Goal: Task Accomplishment & Management: Use online tool/utility

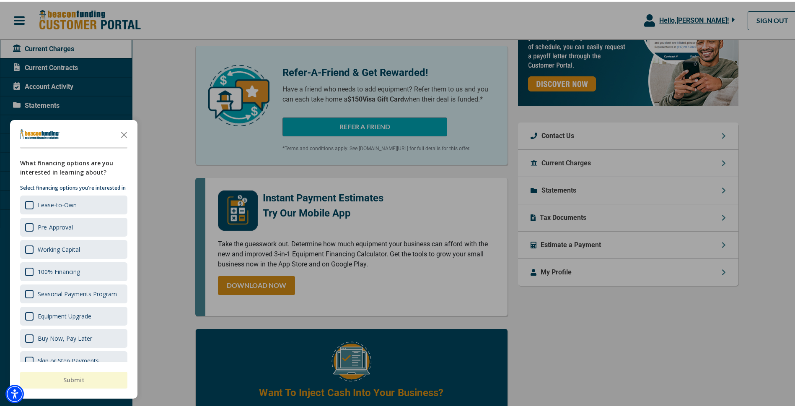
scroll to position [252, 0]
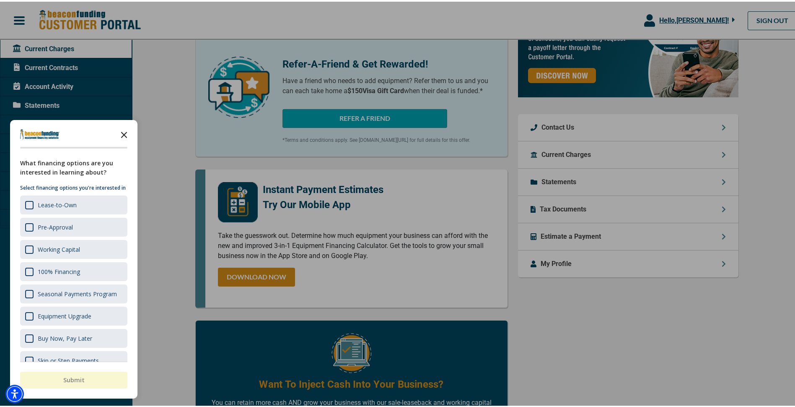
click at [125, 131] on icon "Close the survey" at bounding box center [124, 132] width 17 height 17
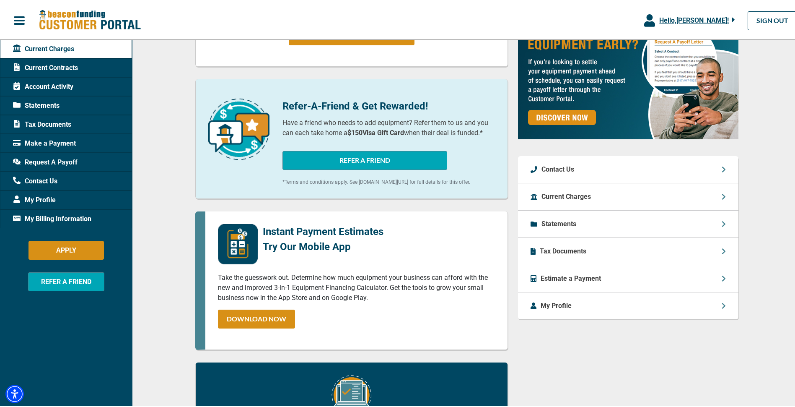
scroll to position [42, 0]
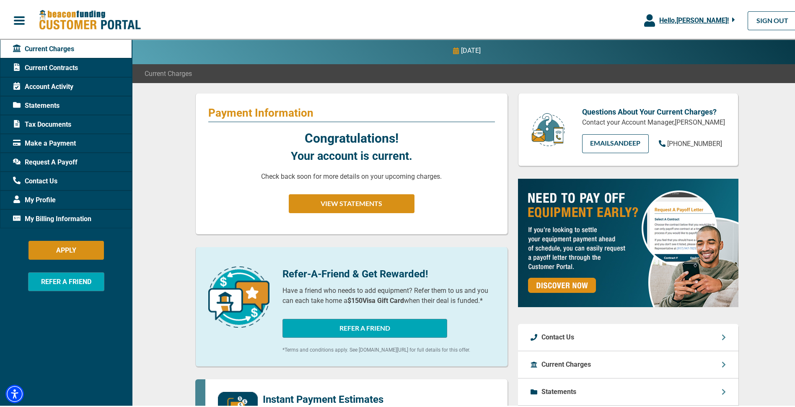
click at [66, 85] on span "Account Activity" at bounding box center [43, 85] width 60 height 10
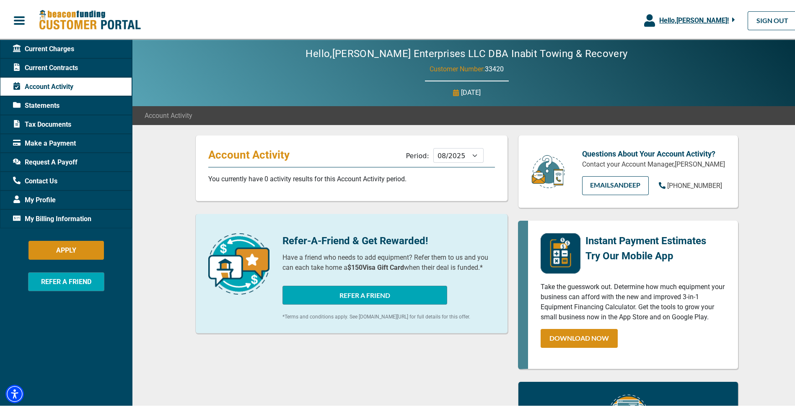
click at [57, 102] on span "Statements" at bounding box center [36, 104] width 47 height 10
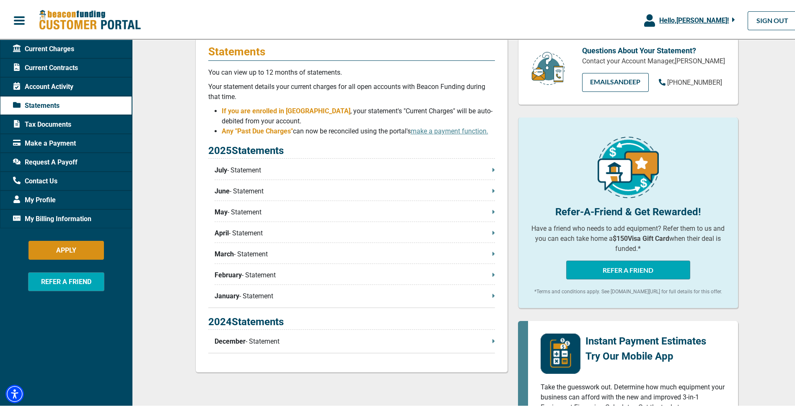
scroll to position [126, 0]
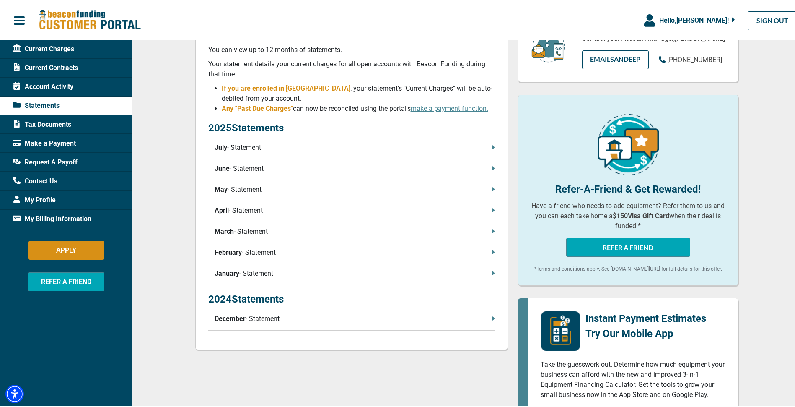
click at [389, 144] on p "July - Statement" at bounding box center [355, 146] width 280 height 10
click at [36, 156] on span "Request A Payoff" at bounding box center [45, 161] width 65 height 10
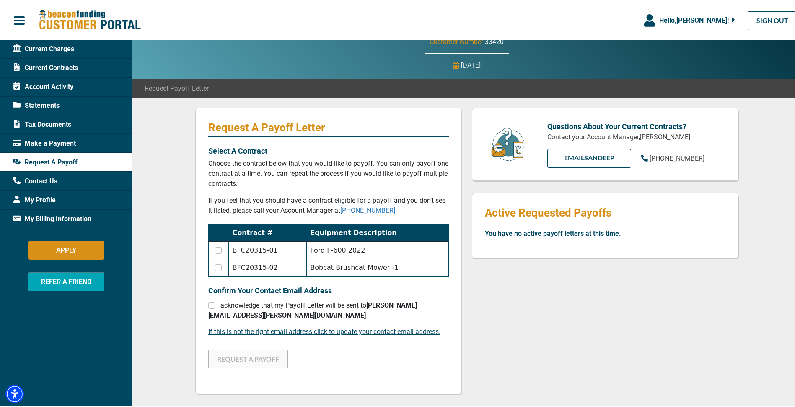
scroll to position [42, 0]
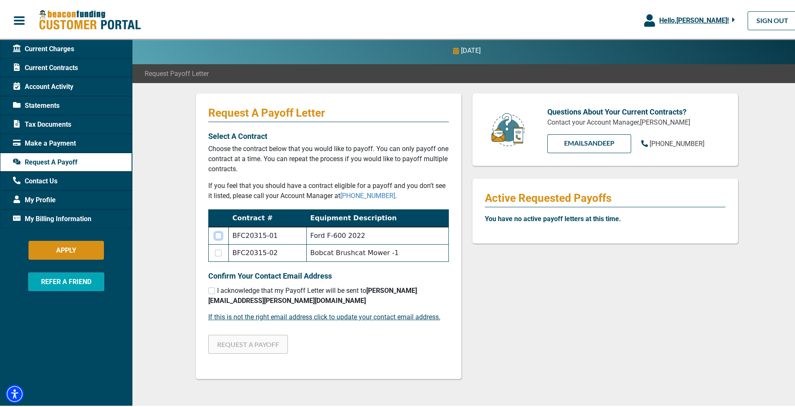
click at [215, 234] on input "checkbox" at bounding box center [218, 234] width 7 height 7
checkbox input "true"
click at [215, 250] on input "checkbox" at bounding box center [218, 251] width 7 height 7
checkbox input "true"
click at [218, 235] on input "checkbox" at bounding box center [218, 234] width 7 height 7
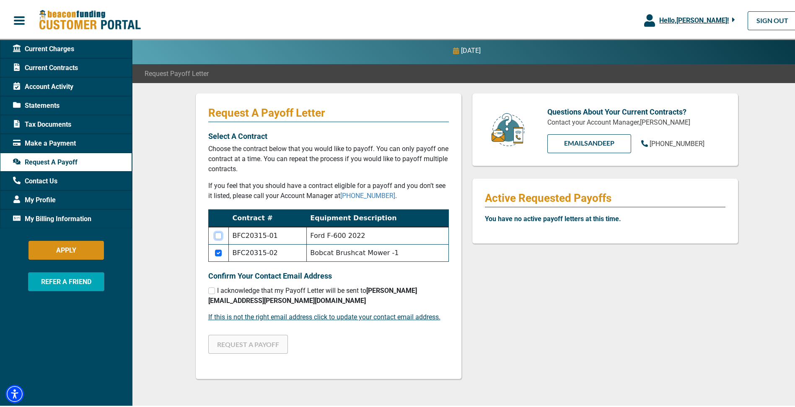
checkbox input "true"
checkbox input "false"
click at [211, 290] on input "checkbox" at bounding box center [211, 289] width 7 height 7
checkbox input "true"
click at [231, 333] on button "REQUEST A PAYOFF" at bounding box center [248, 342] width 80 height 19
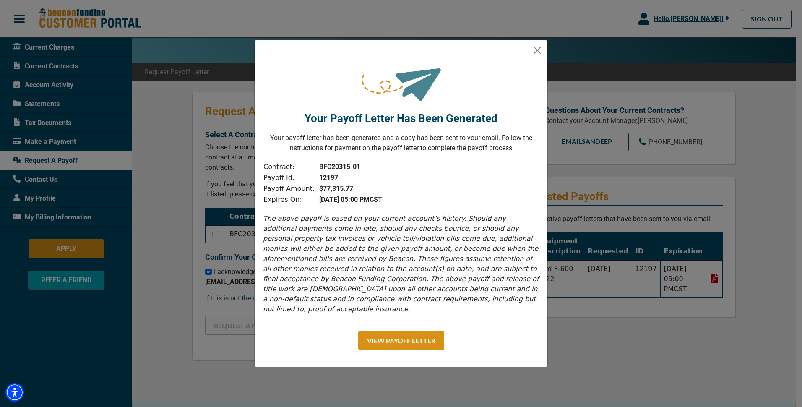
click at [595, 329] on div "Your Payoff Letter Has Been Generated Your payoff letter has been generated and…" at bounding box center [401, 203] width 802 height 407
click at [535, 52] on button "Close" at bounding box center [536, 50] width 13 height 13
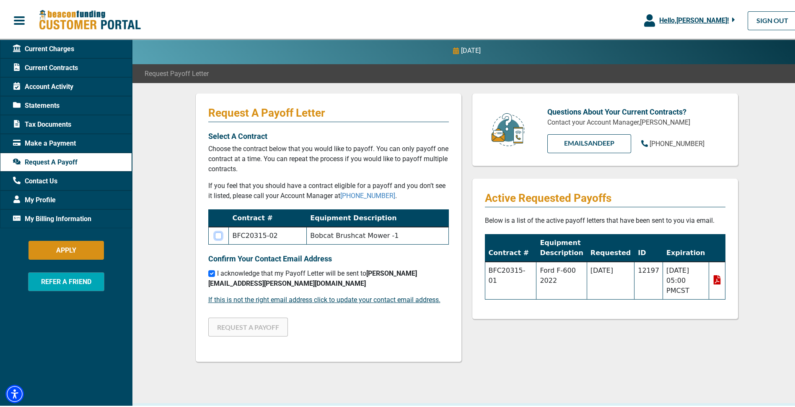
click at [219, 232] on input "checkbox" at bounding box center [218, 234] width 7 height 7
checkbox input "true"
click at [264, 320] on button "REQUEST A PAYOFF" at bounding box center [248, 325] width 80 height 19
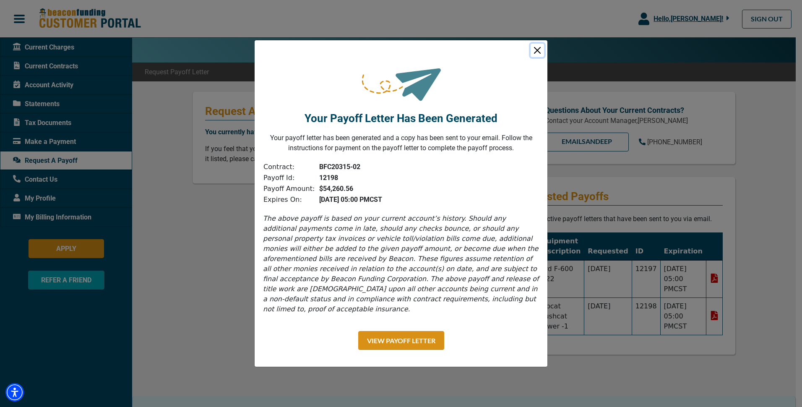
click at [535, 52] on button "Close" at bounding box center [536, 50] width 13 height 13
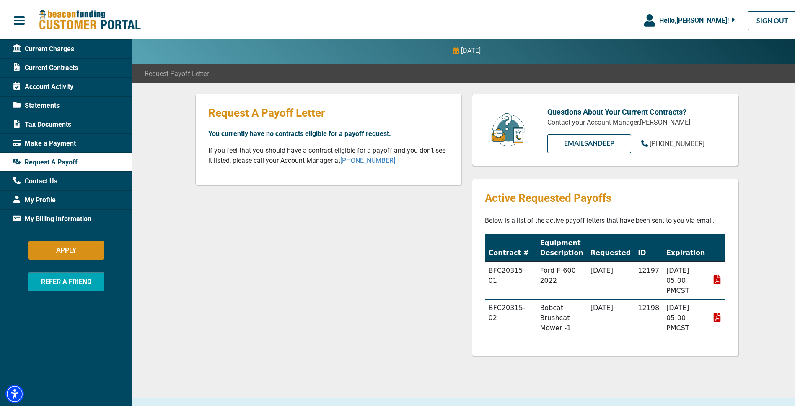
scroll to position [0, 0]
